Goal: Task Accomplishment & Management: Manage account settings

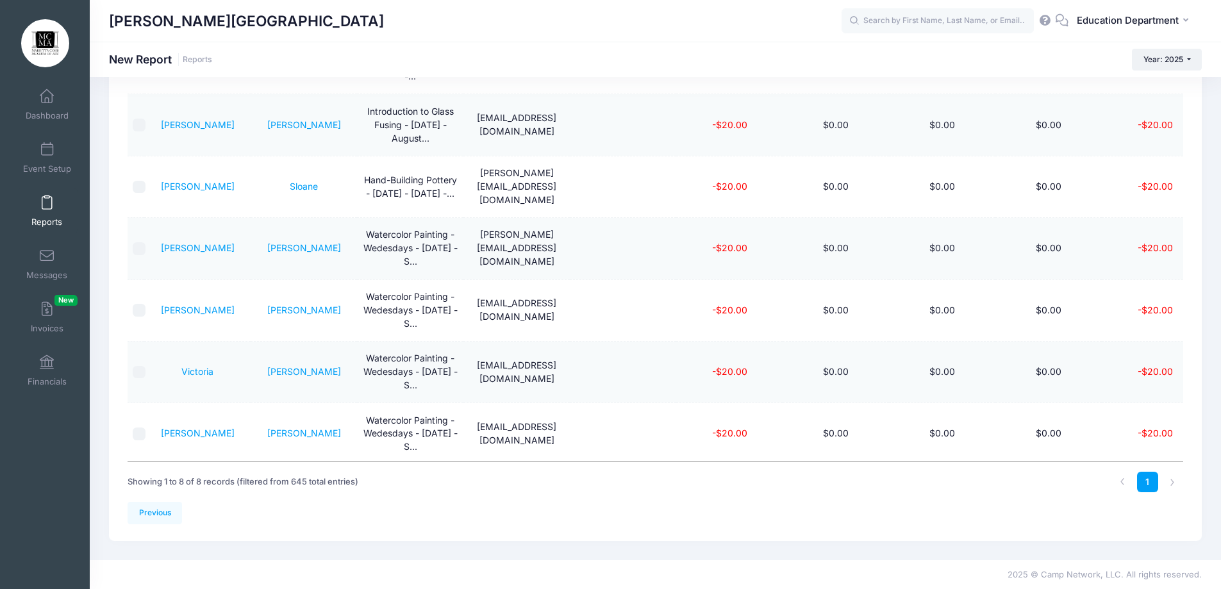
scroll to position [10, 33]
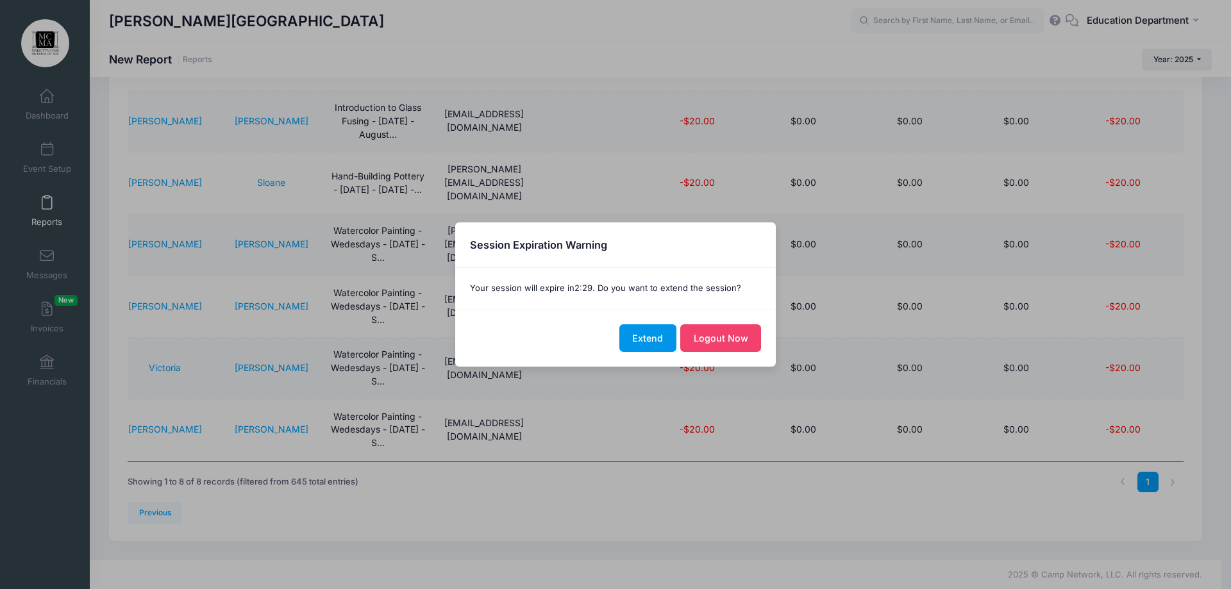
click at [637, 337] on button "Extend" at bounding box center [647, 338] width 57 height 28
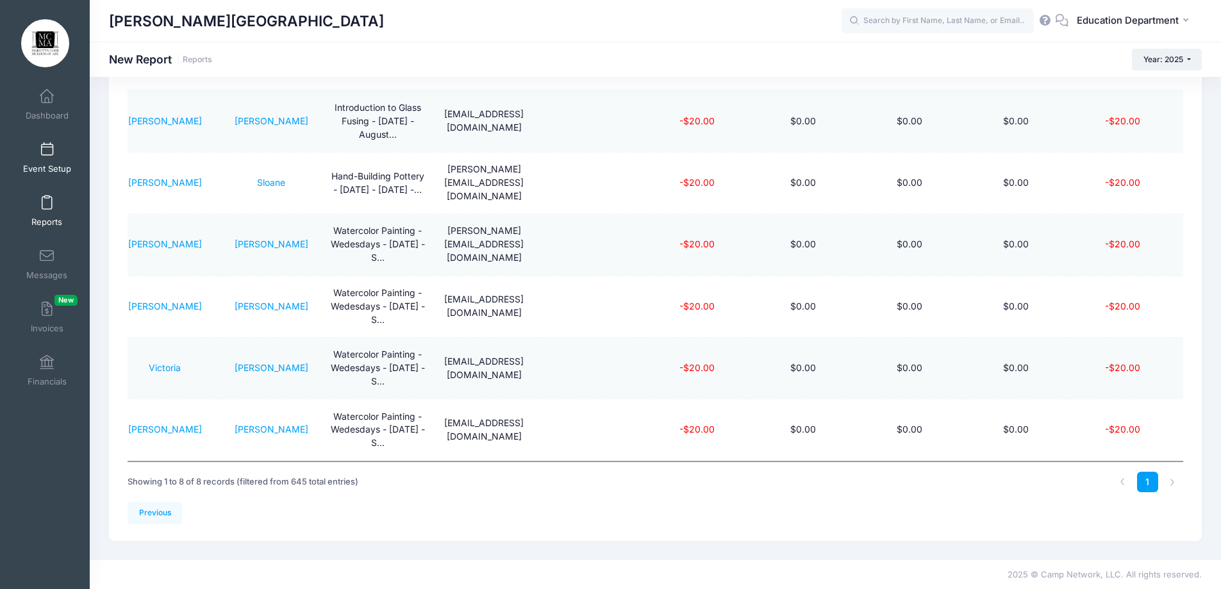
click at [46, 159] on link "Event Setup" at bounding box center [47, 157] width 61 height 45
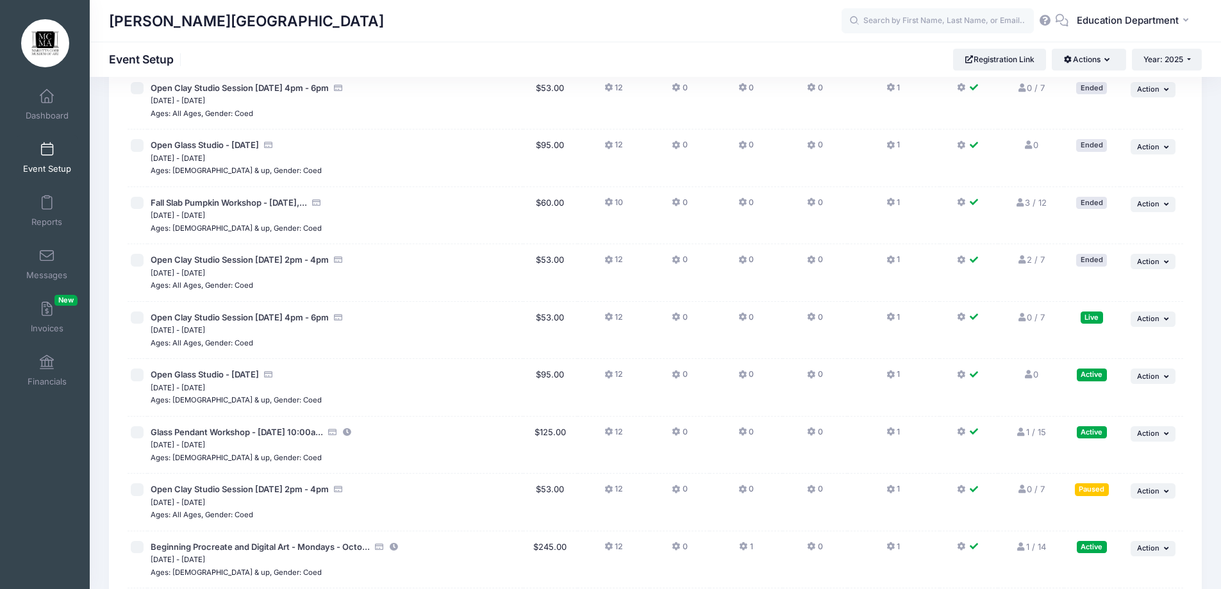
scroll to position [10723, 0]
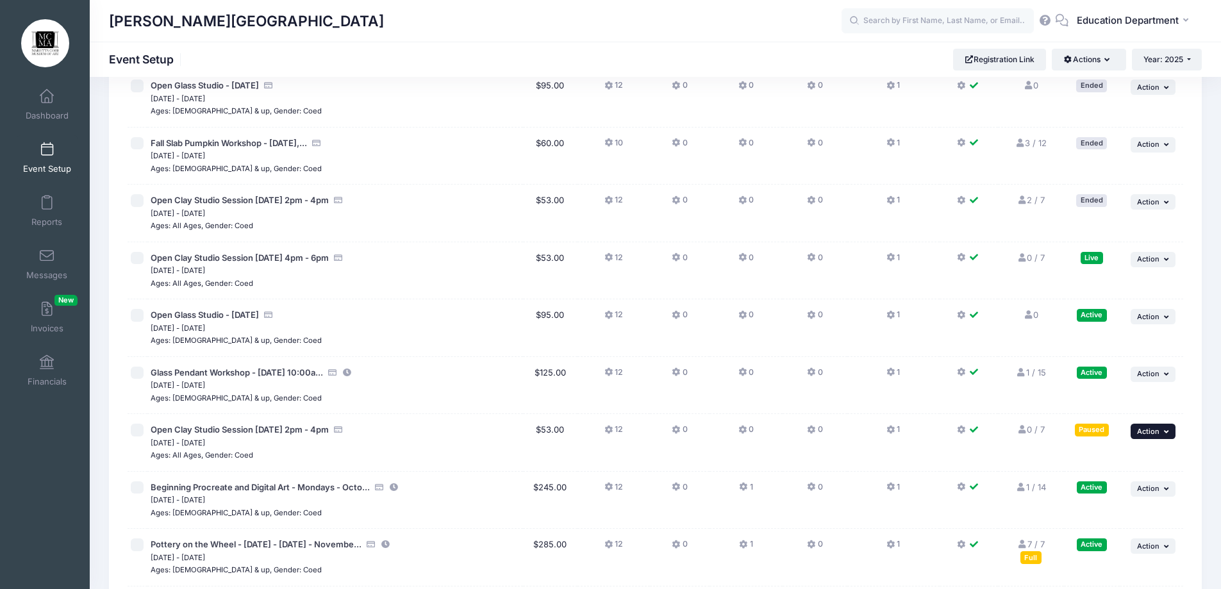
click at [1148, 429] on span "Action" at bounding box center [1148, 431] width 22 height 9
click at [1086, 507] on link "Duplicate Session" at bounding box center [1111, 509] width 116 height 24
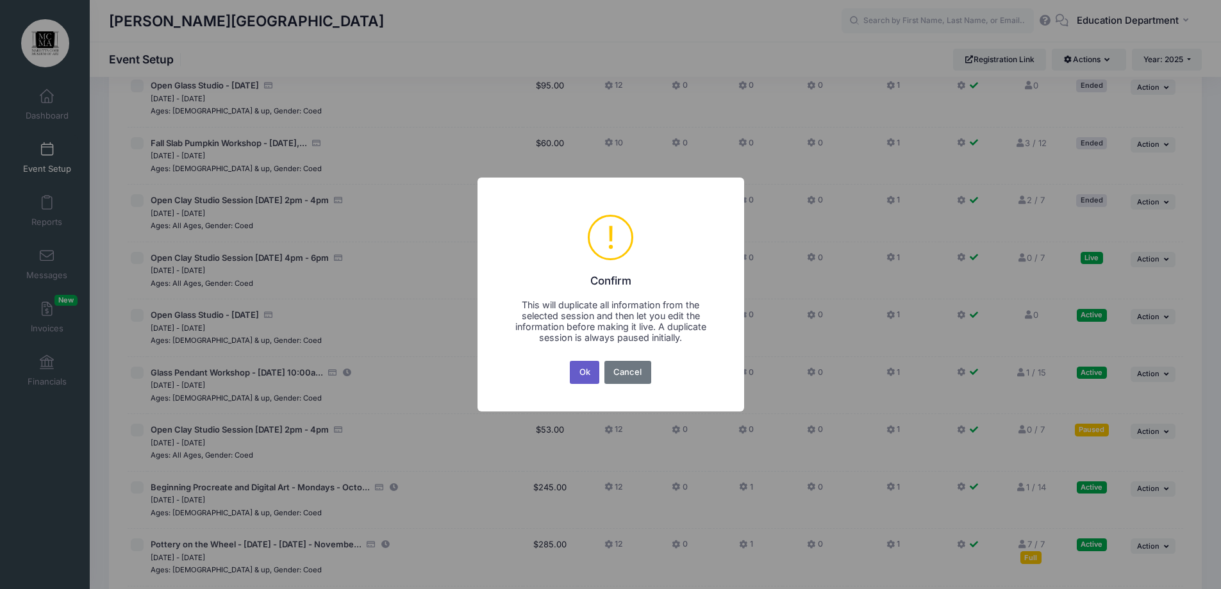
click at [589, 371] on button "Ok" at bounding box center [584, 372] width 29 height 23
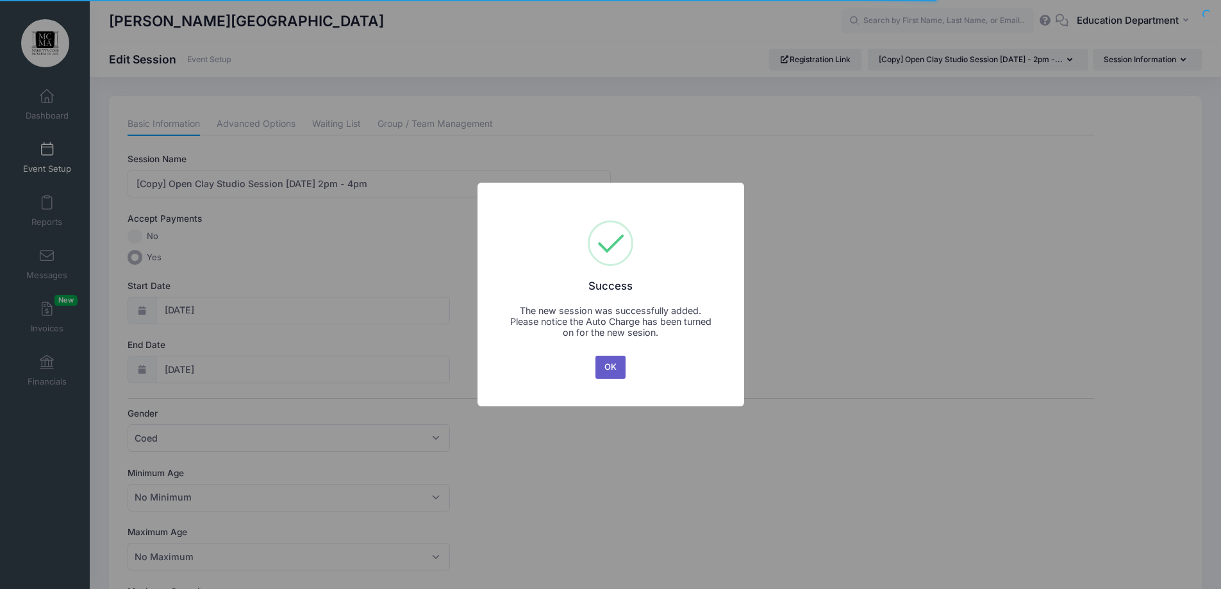
click at [612, 371] on button "OK" at bounding box center [611, 367] width 31 height 23
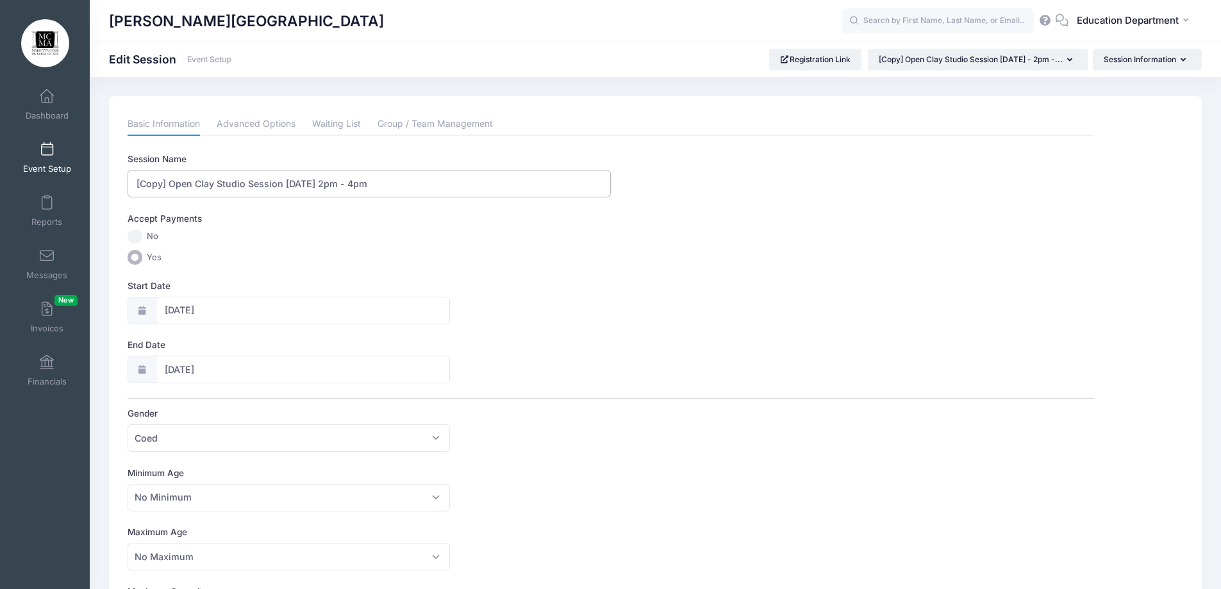
click at [167, 181] on input "[Copy] Open Clay Studio Session September 21 - 2pm - 4pm" at bounding box center [369, 184] width 483 height 28
click at [314, 184] on input "Open Clay Studio Session [DATE] 2pm - 4pm" at bounding box center [369, 184] width 483 height 28
type input "Open Clay Studio Session September 23 - 6:30pm - 8:30pm"
click at [194, 312] on input "09/21/2025" at bounding box center [303, 311] width 294 height 28
click at [228, 459] on span "23" at bounding box center [221, 462] width 23 height 23
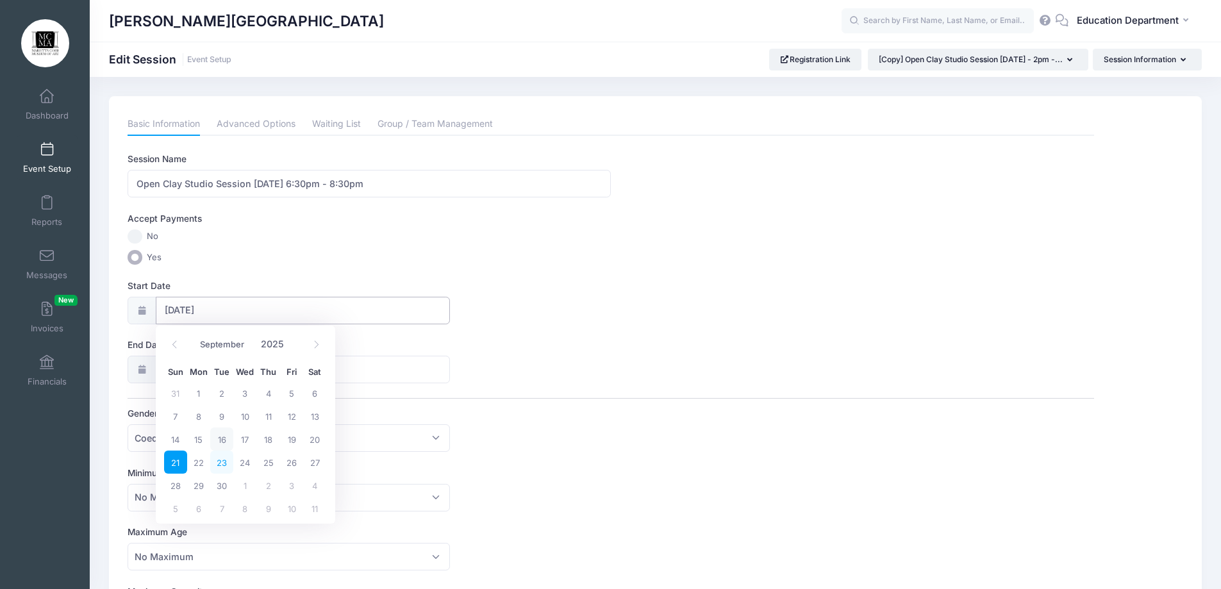
type input "09/23/2025"
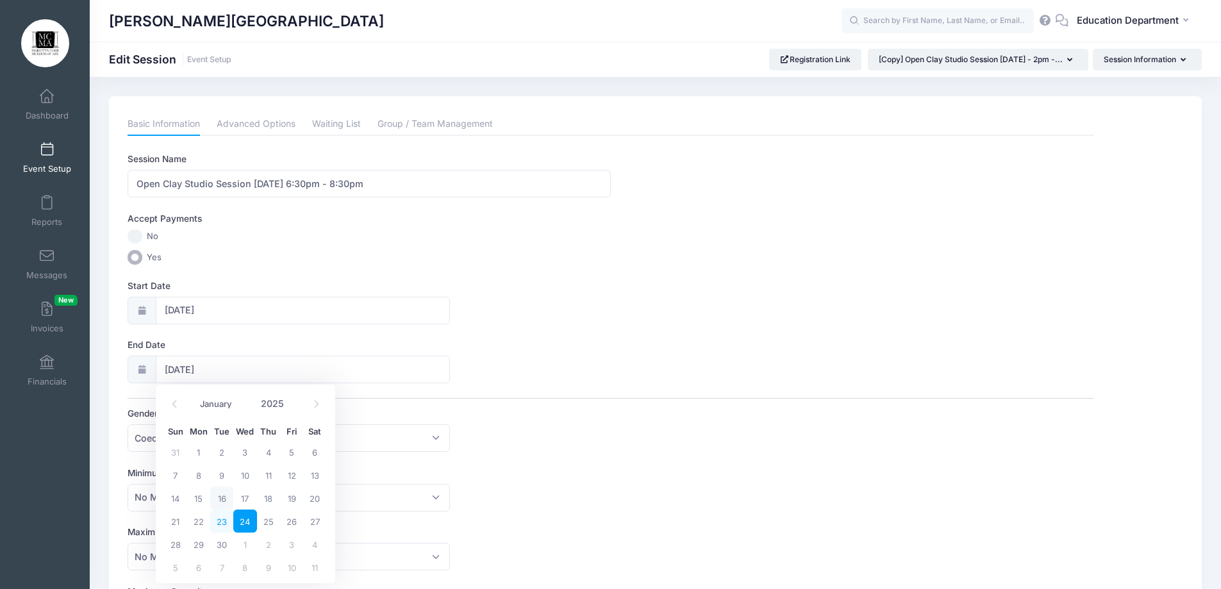
click at [215, 520] on span "23" at bounding box center [221, 521] width 23 height 23
type input "09/23/2025"
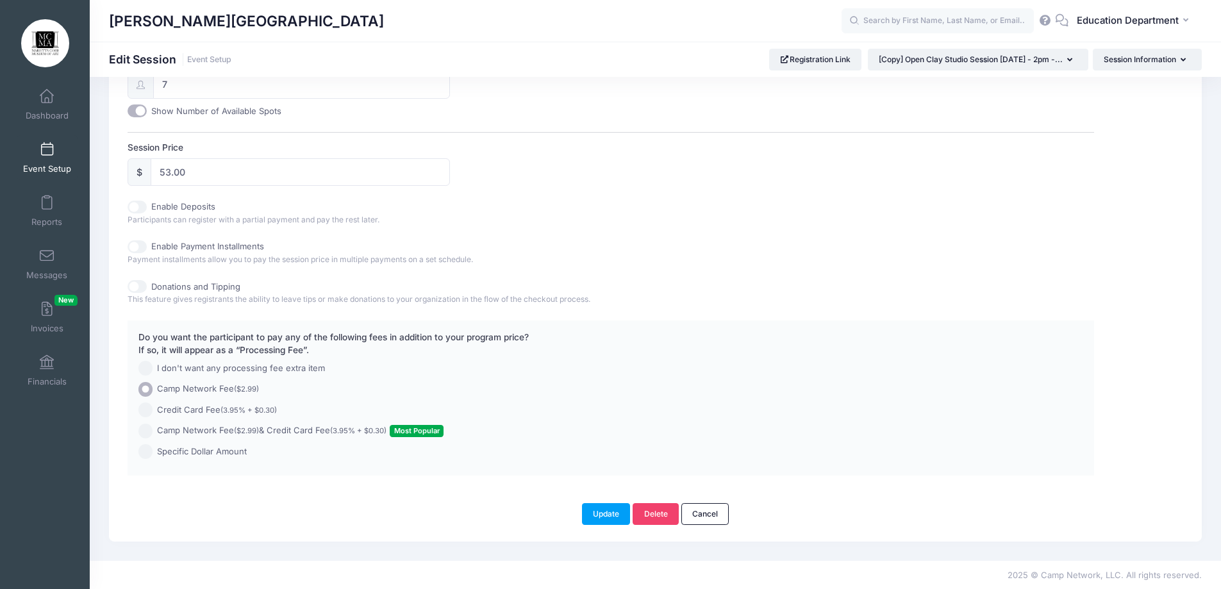
scroll to position [552, 0]
click at [590, 515] on button "Update" at bounding box center [606, 513] width 49 height 22
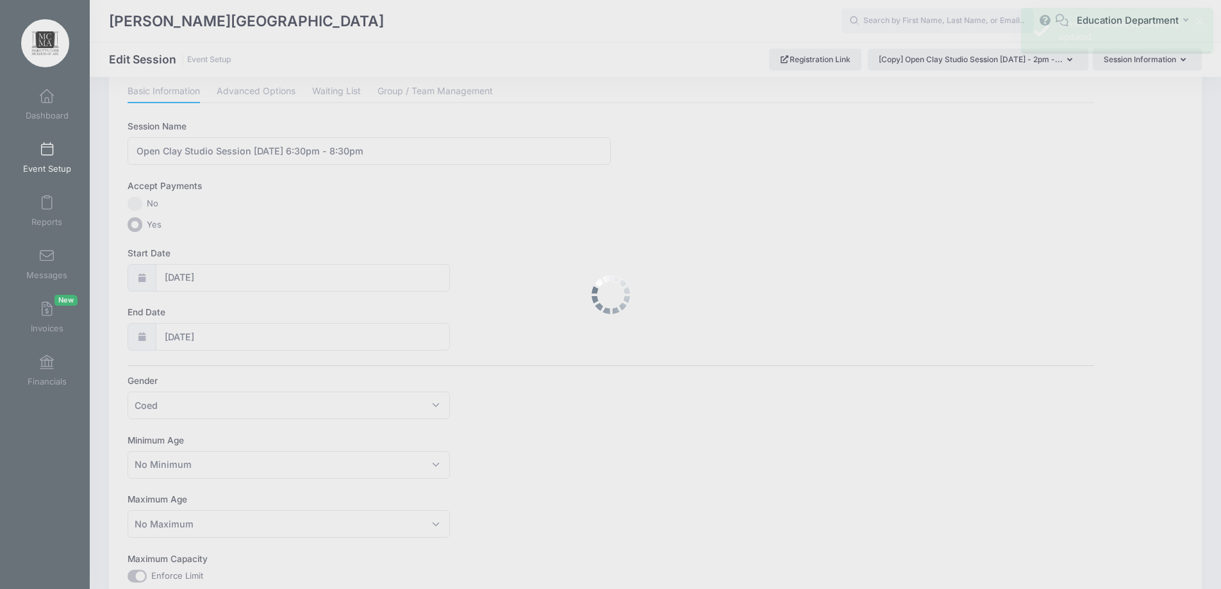
scroll to position [0, 0]
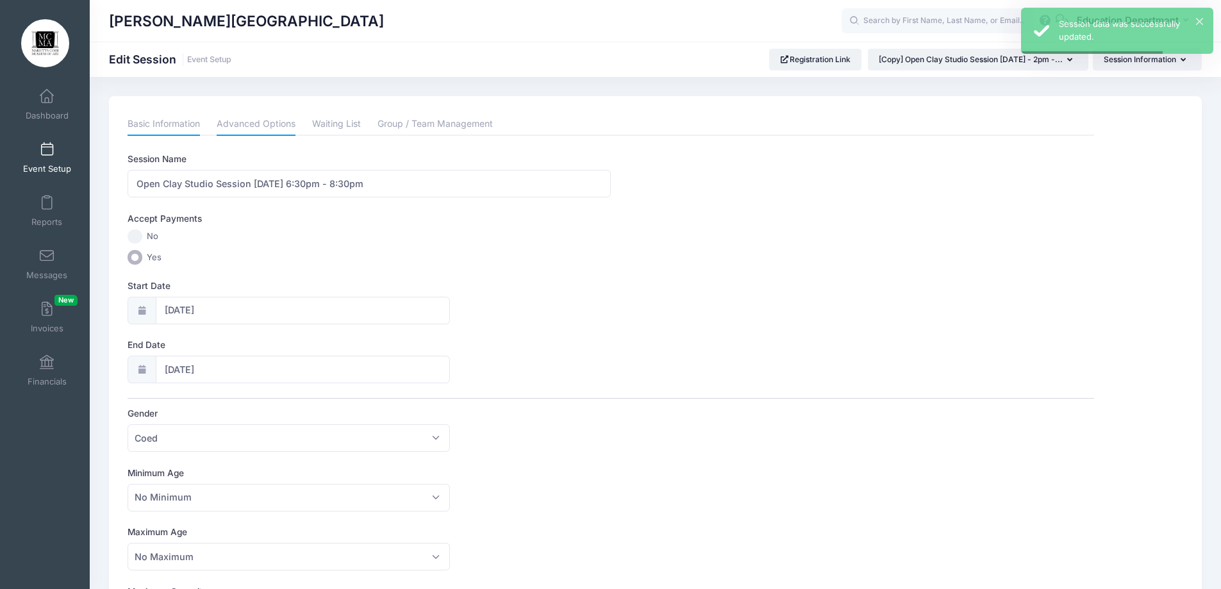
click at [254, 121] on link "Advanced Options" at bounding box center [256, 124] width 79 height 23
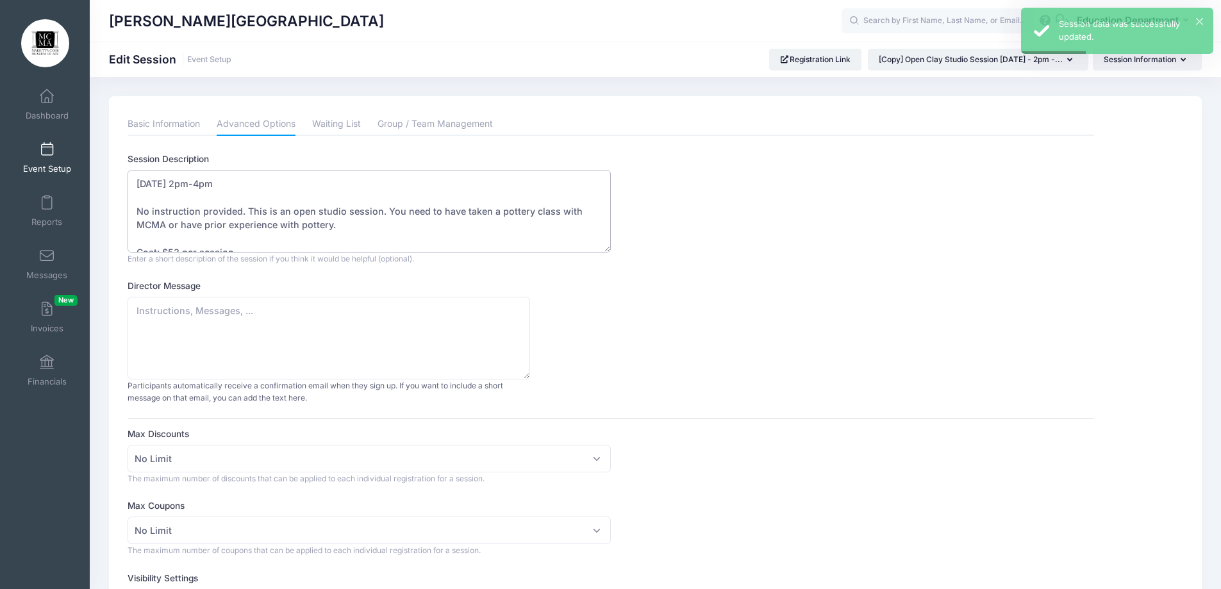
click at [196, 183] on textarea "September 21 - 2pm-4pm No instruction provided. This is an open studio session.…" at bounding box center [369, 211] width 483 height 83
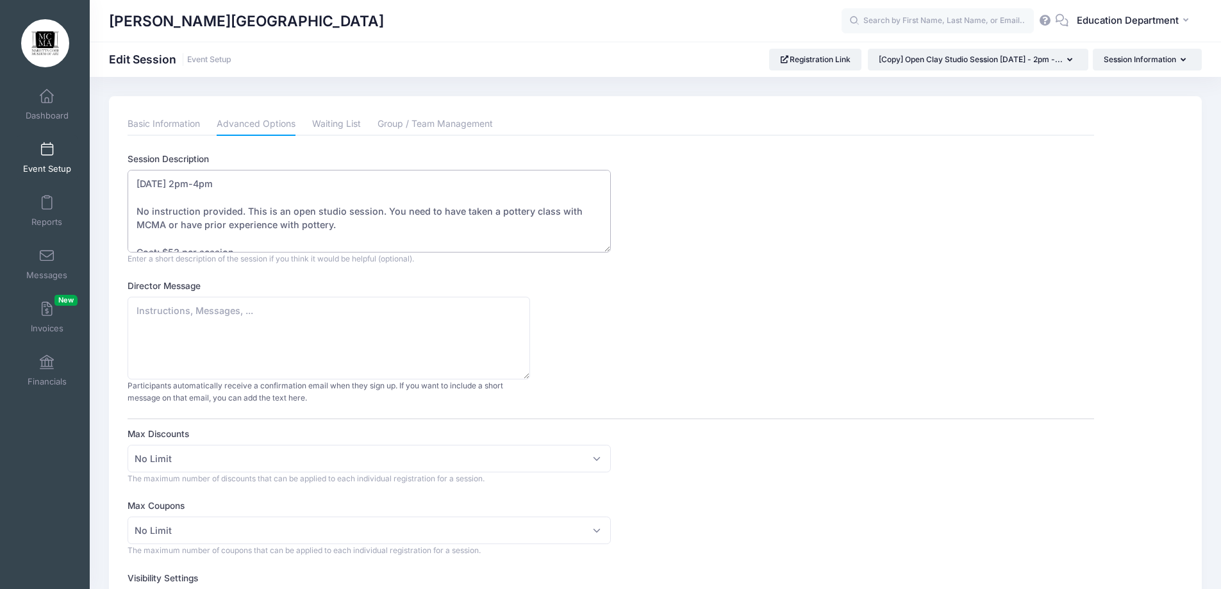
click at [213, 182] on textarea "September 21 - 2pm-4pm No instruction provided. This is an open studio session.…" at bounding box center [369, 211] width 483 height 83
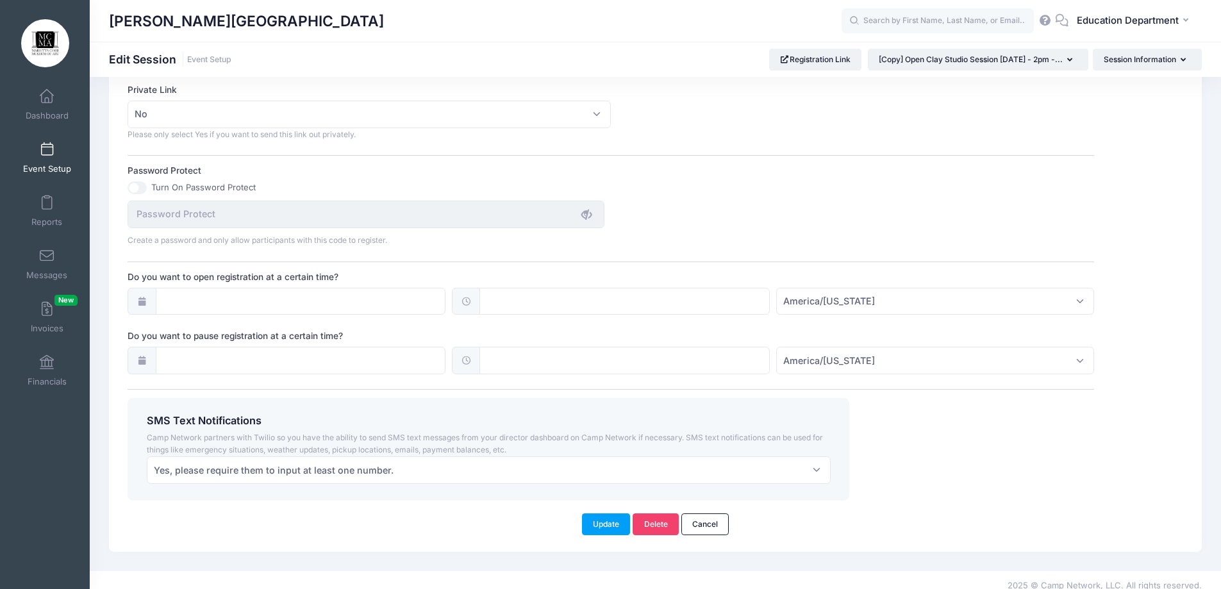
scroll to position [790, 0]
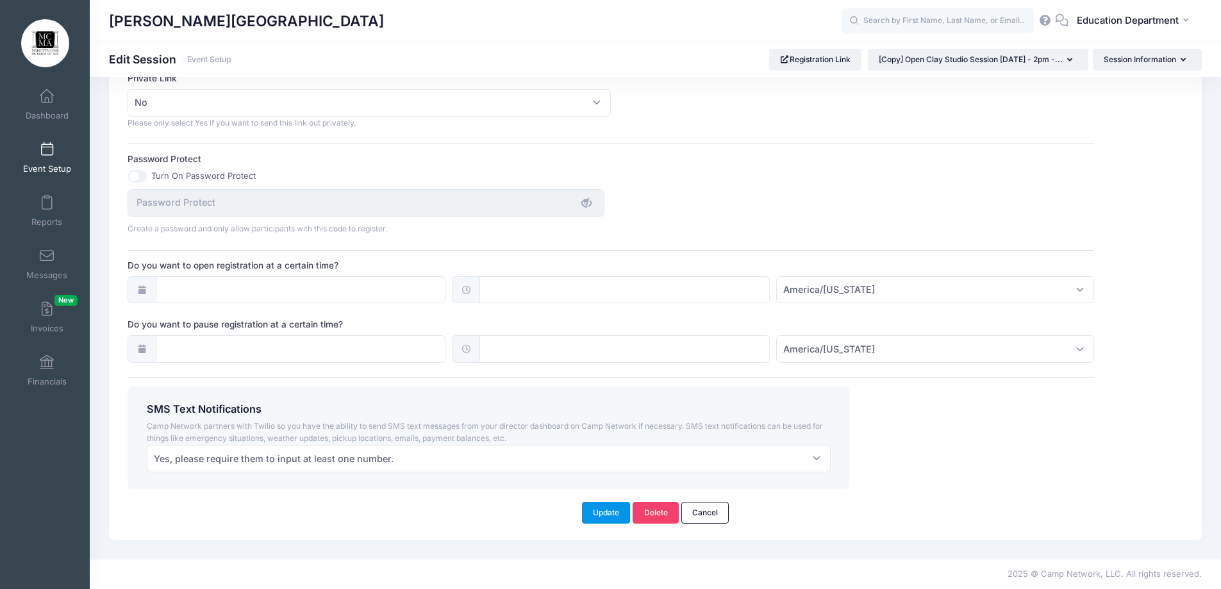
type textarea "September 23 - 6:30pm-8:30pm No instruction provided. This is an open studio se…"
click at [605, 514] on button "Update" at bounding box center [606, 513] width 49 height 22
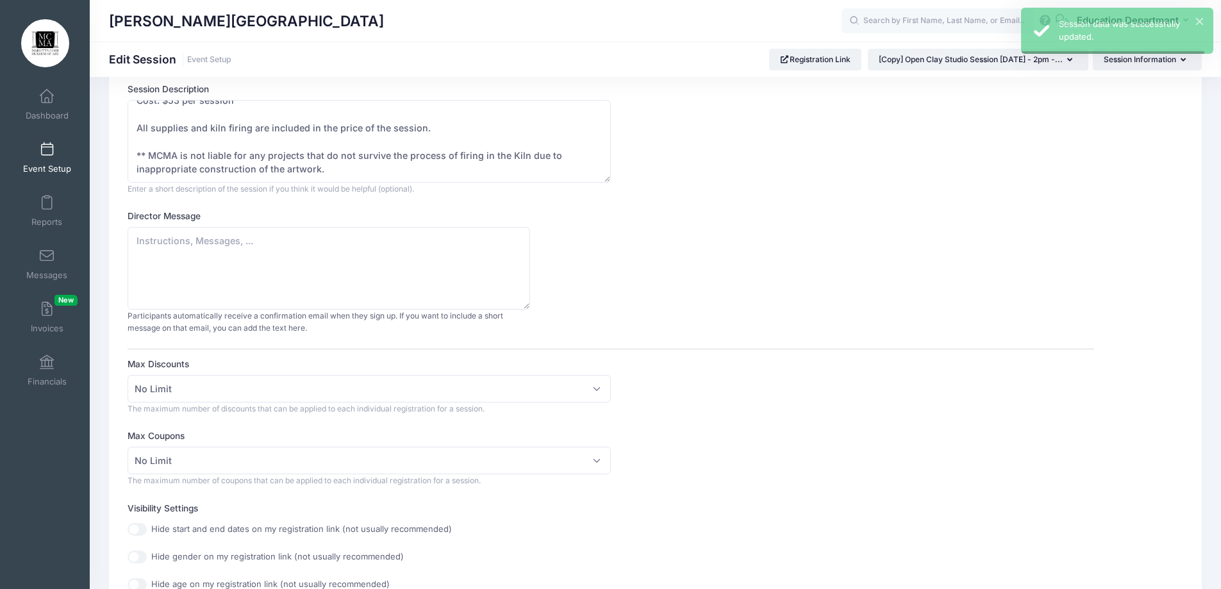
scroll to position [0, 0]
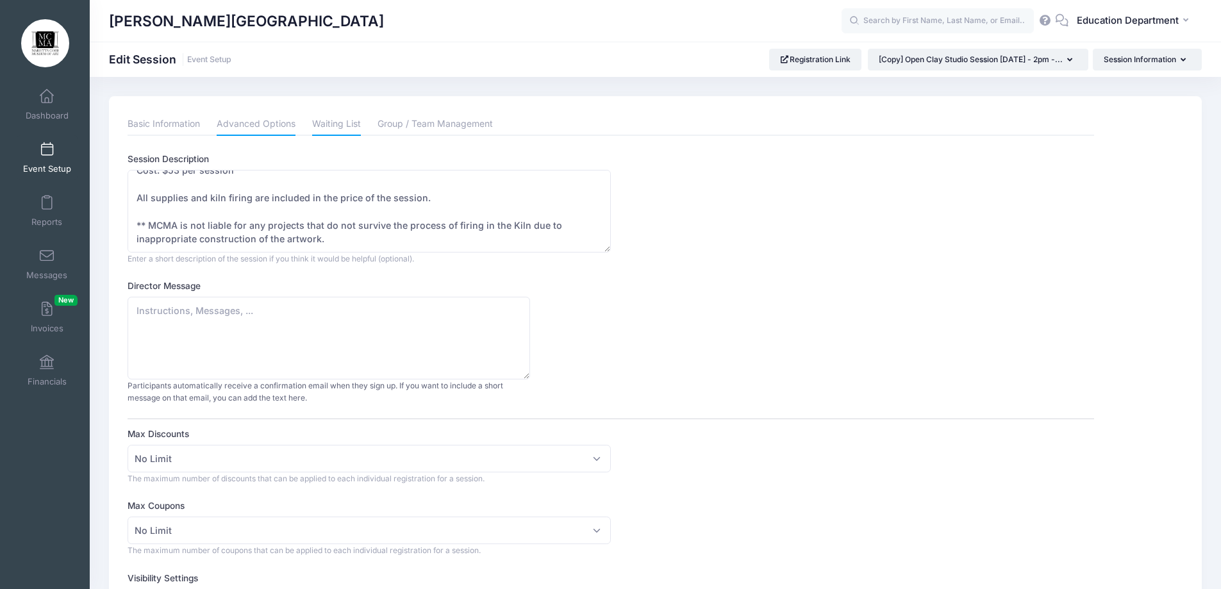
click at [315, 126] on link "Waiting List" at bounding box center [336, 124] width 49 height 23
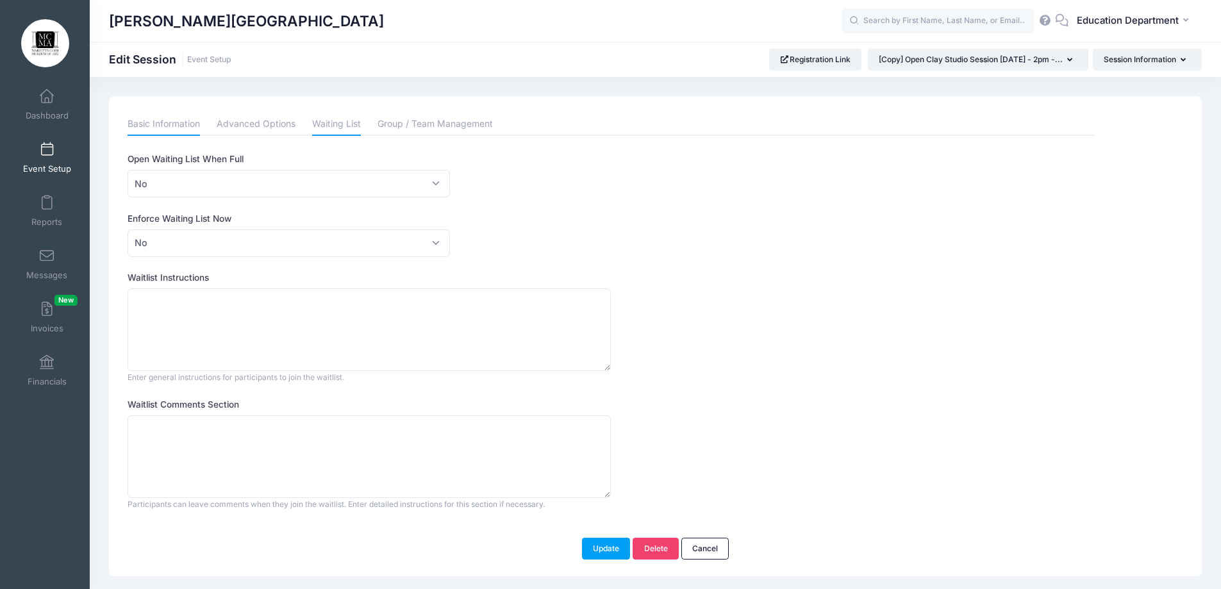
click at [174, 117] on link "Basic Information" at bounding box center [164, 124] width 72 height 23
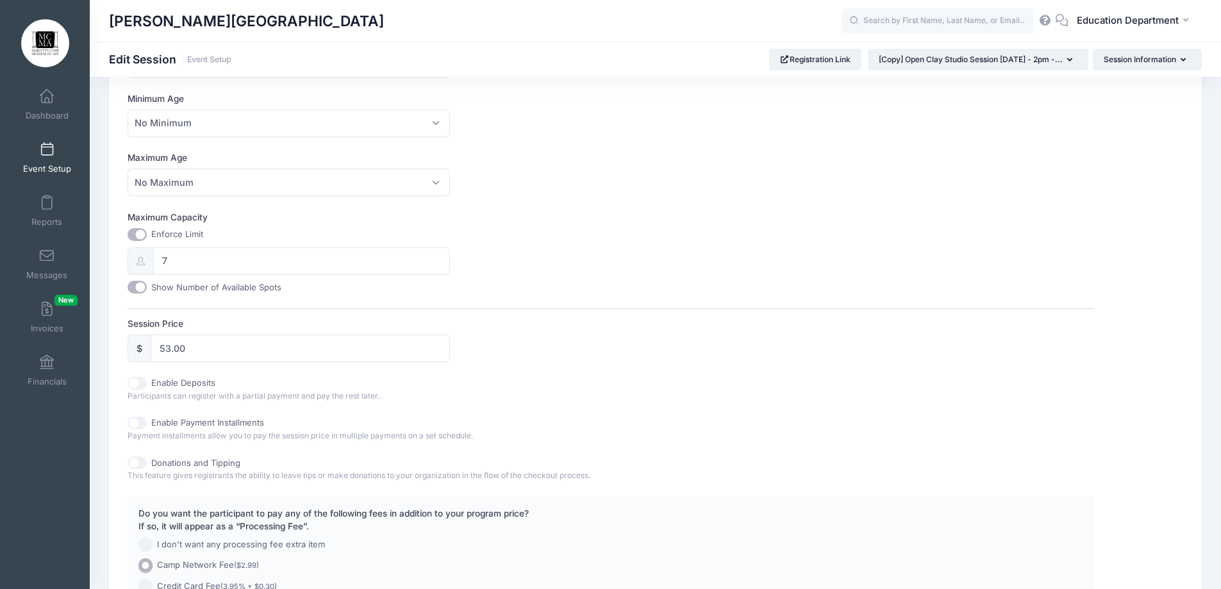
scroll to position [552, 0]
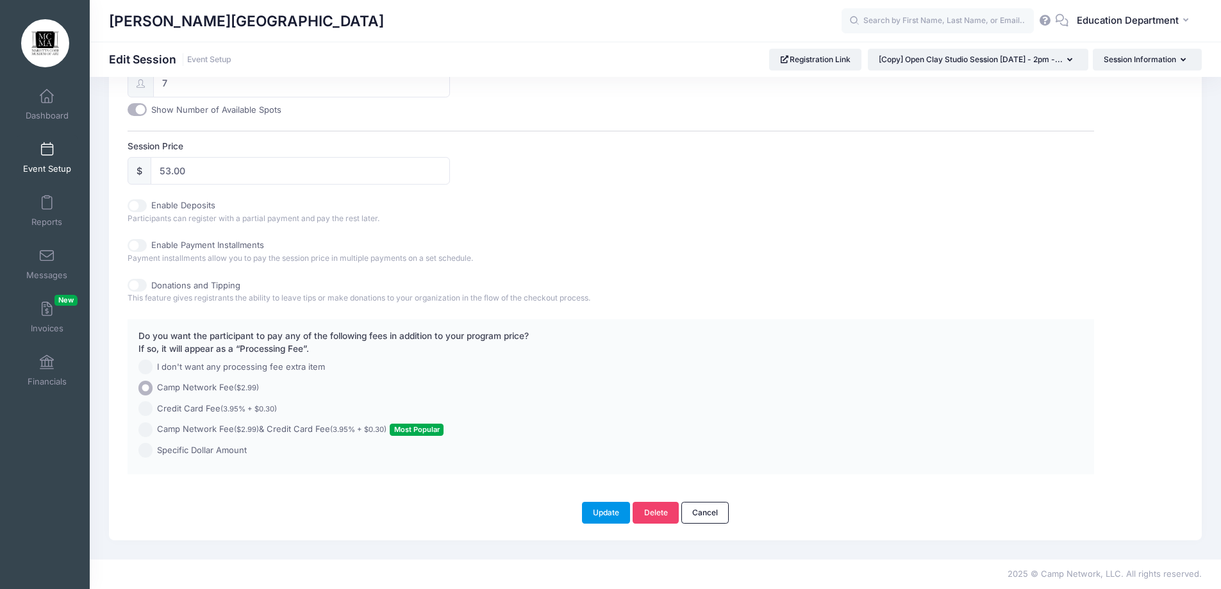
click at [603, 515] on button "Update" at bounding box center [606, 513] width 49 height 22
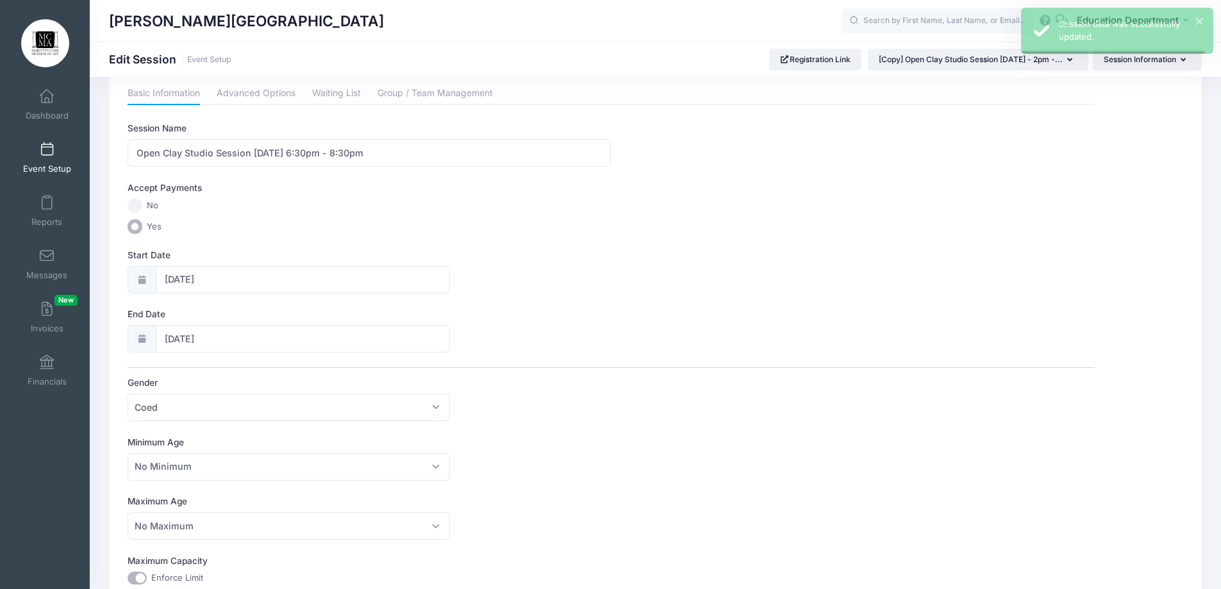
scroll to position [0, 0]
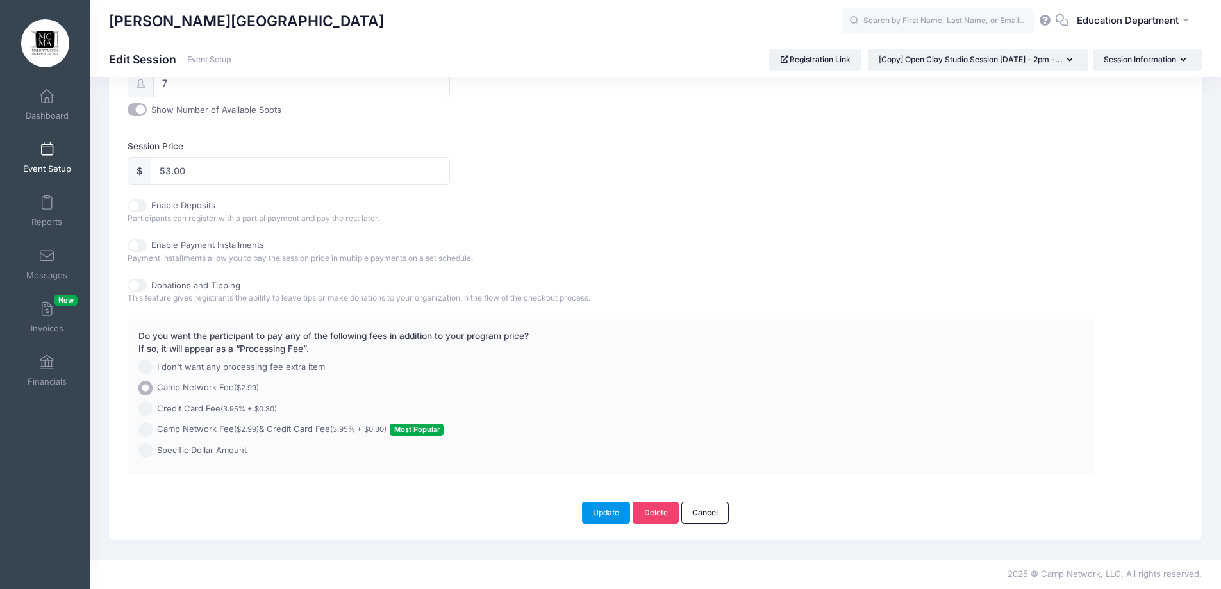
click at [611, 511] on button "Update" at bounding box center [606, 513] width 49 height 22
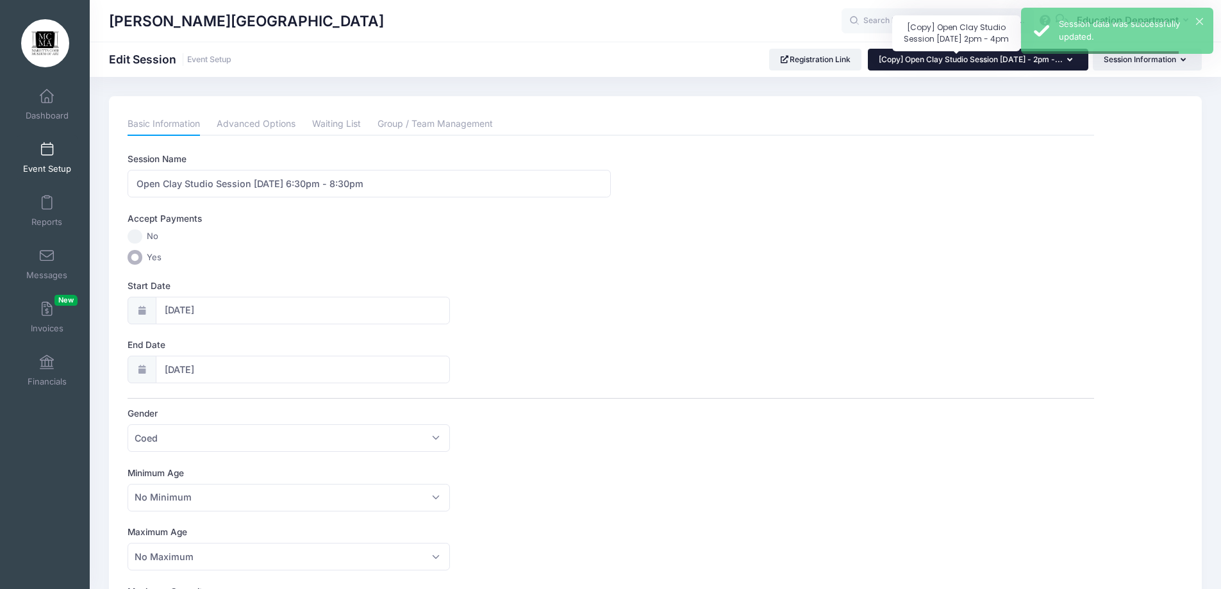
click at [949, 62] on span "[Copy] Open Clay Studio Session September 21 - 2pm -..." at bounding box center [971, 59] width 184 height 10
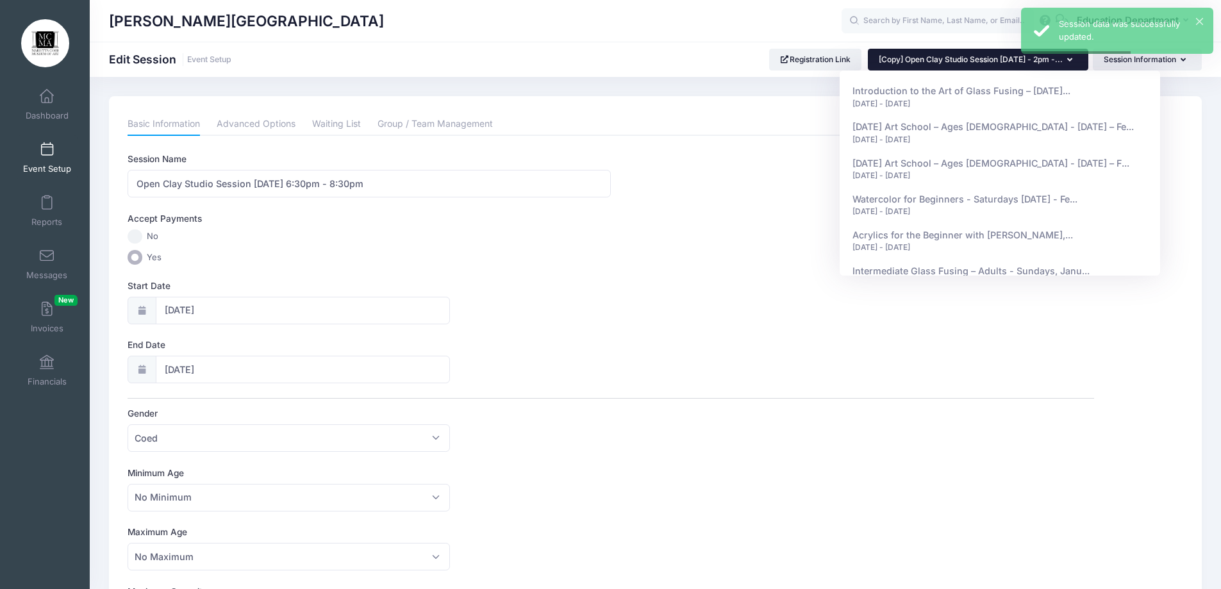
click at [792, 88] on div "Marietta Cobb Museum of Art Edit Session Event Setup Registration Link" at bounding box center [656, 594] width 1132 height 1035
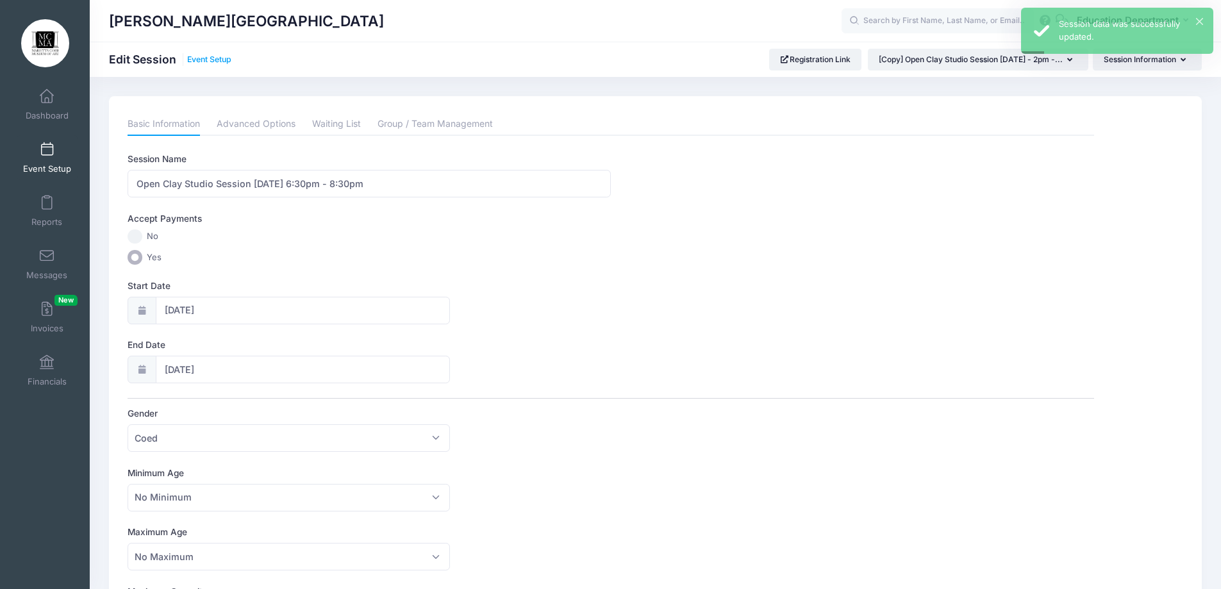
click at [203, 60] on link "Event Setup" at bounding box center [209, 60] width 44 height 10
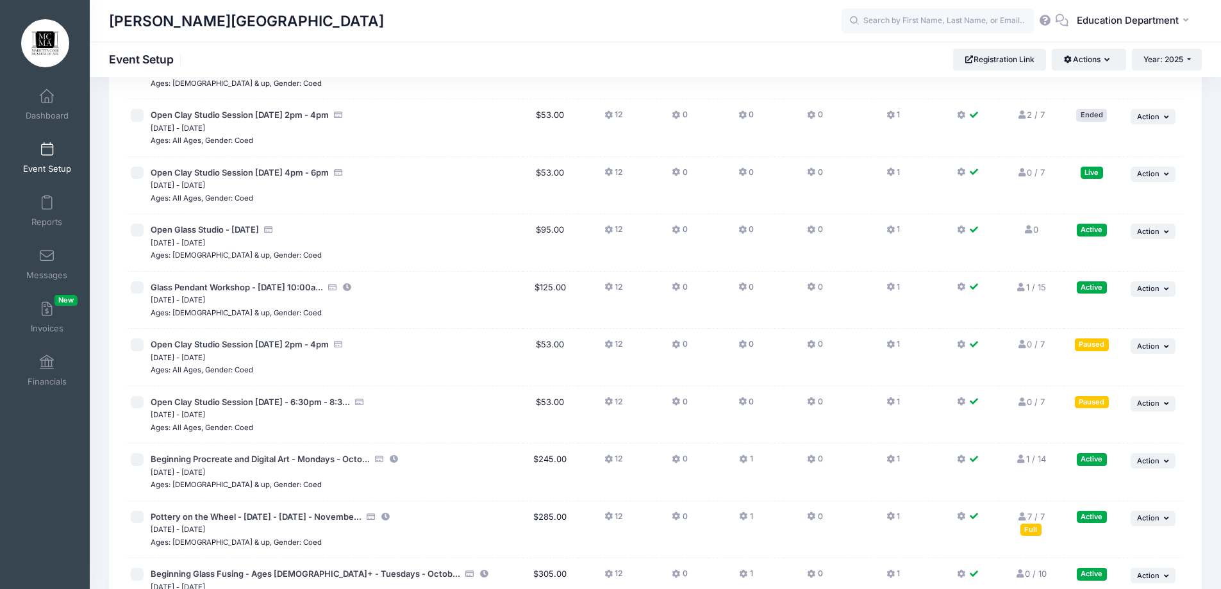
scroll to position [10780, 0]
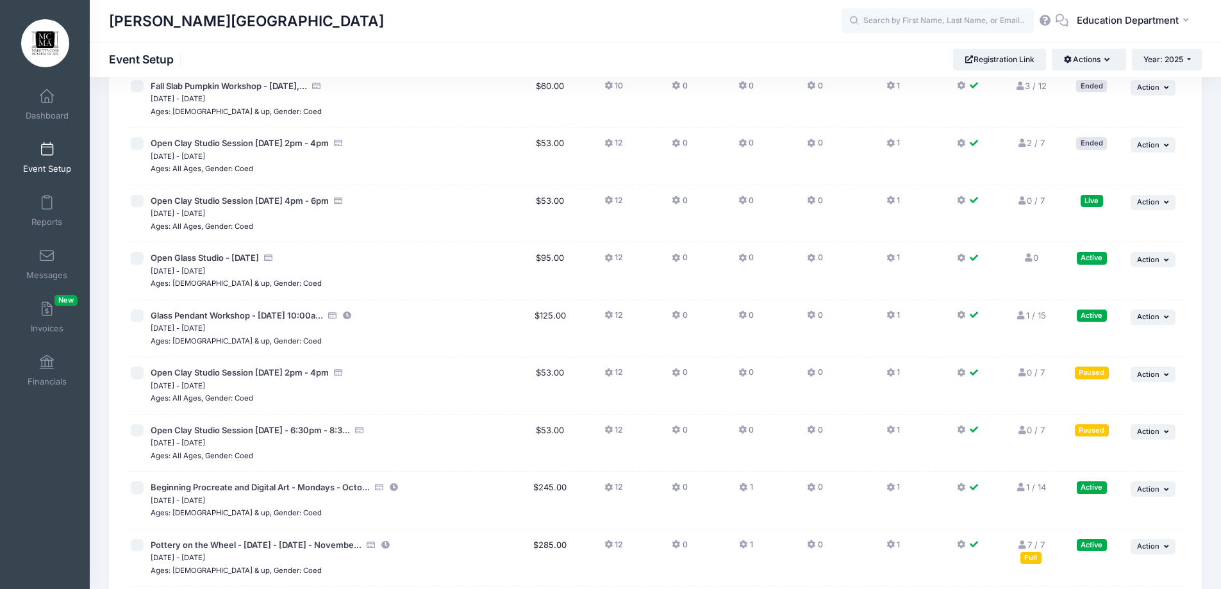
click at [1165, 440] on td "... Action Resume Session Pause Session Edit Session Duplicate Session Delete S…" at bounding box center [1151, 444] width 63 height 58
click at [1163, 435] on button "... Action" at bounding box center [1153, 431] width 45 height 15
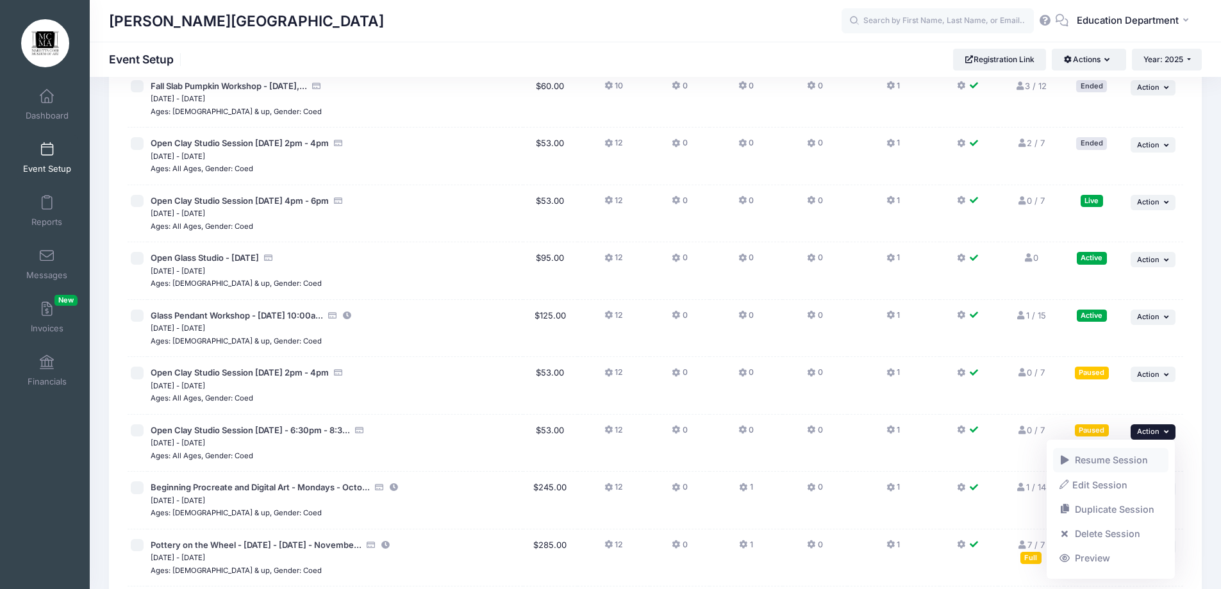
click at [1105, 460] on link "Resume Session" at bounding box center [1111, 460] width 116 height 24
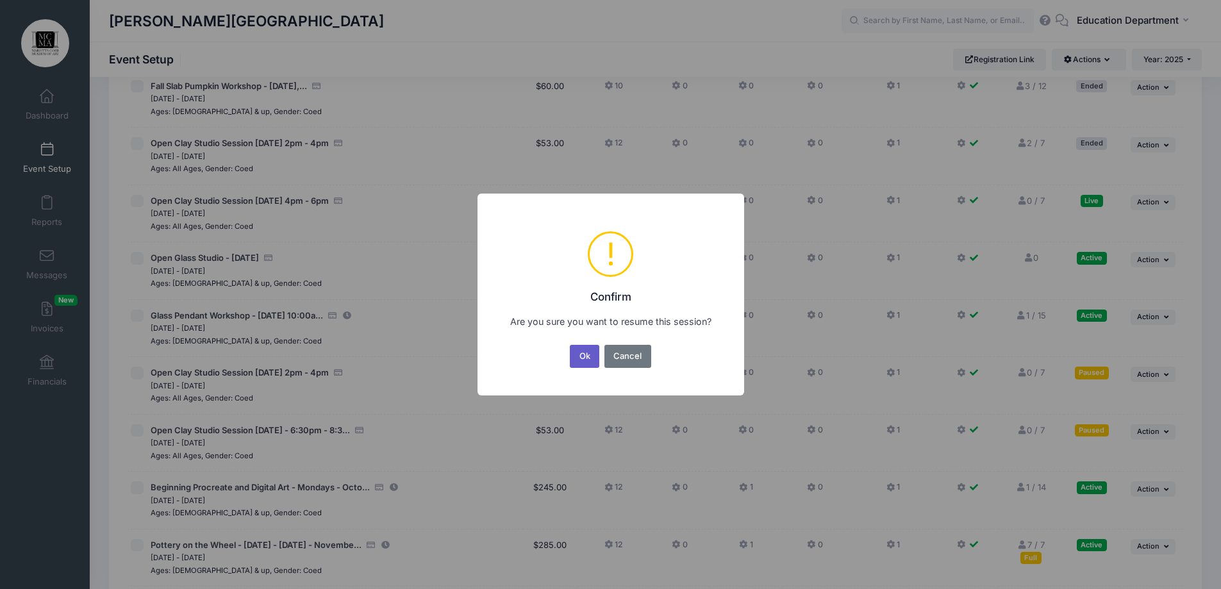
click at [584, 351] on button "Ok" at bounding box center [584, 356] width 29 height 23
